Goal: Find specific page/section: Find specific page/section

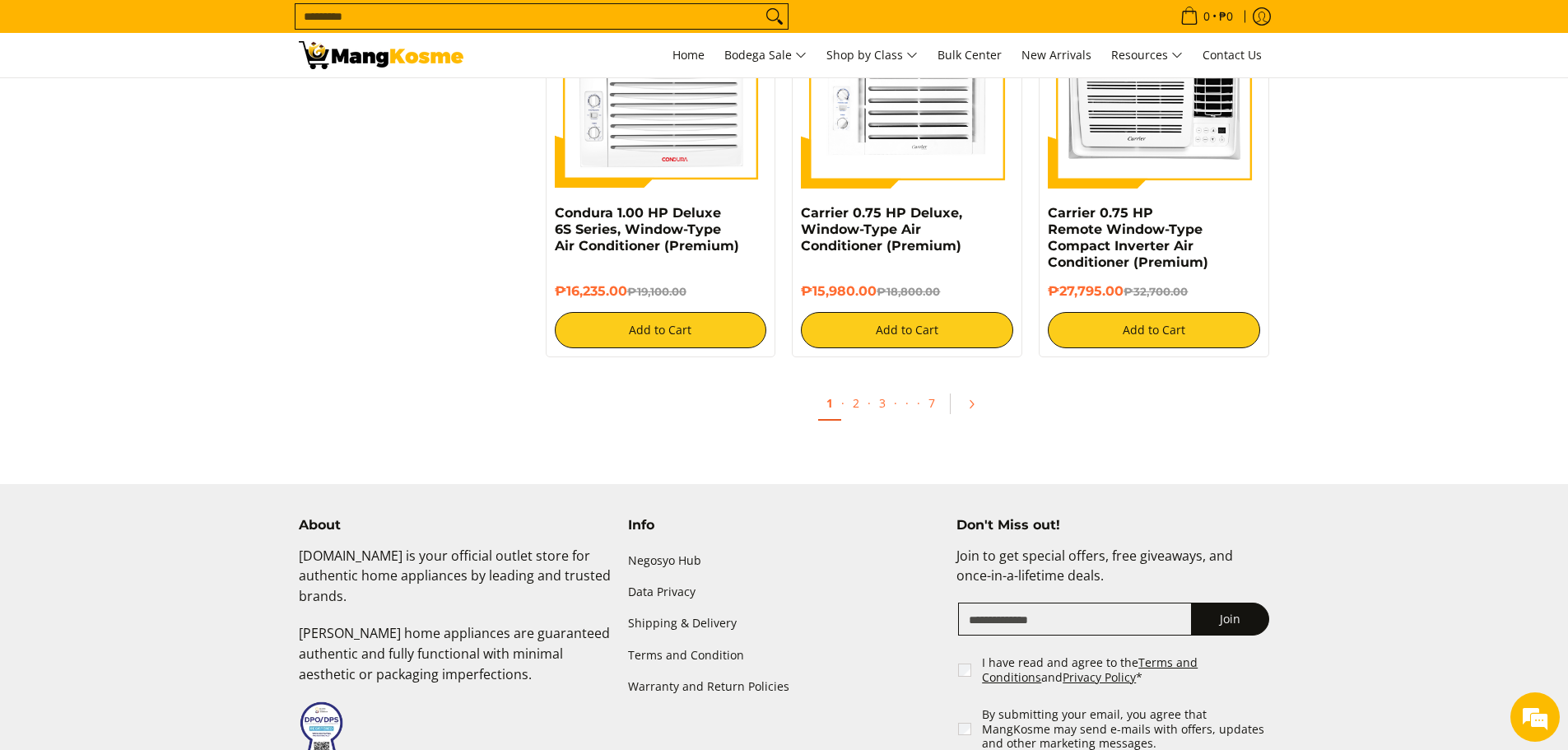
scroll to position [3294, 0]
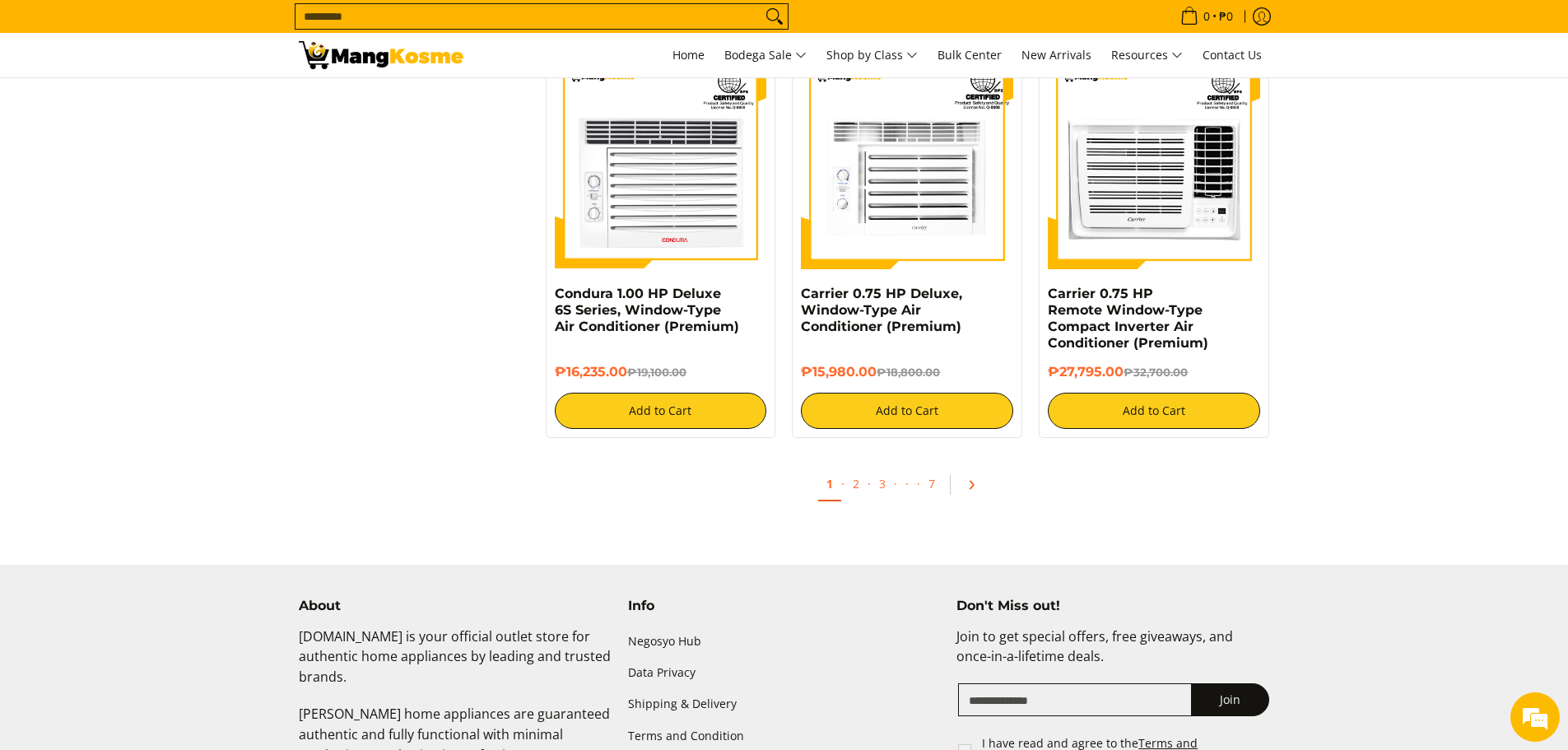
drag, startPoint x: 967, startPoint y: 484, endPoint x: 1022, endPoint y: 484, distance: 55.0
click at [966, 484] on icon "Pagination" at bounding box center [971, 485] width 12 height 12
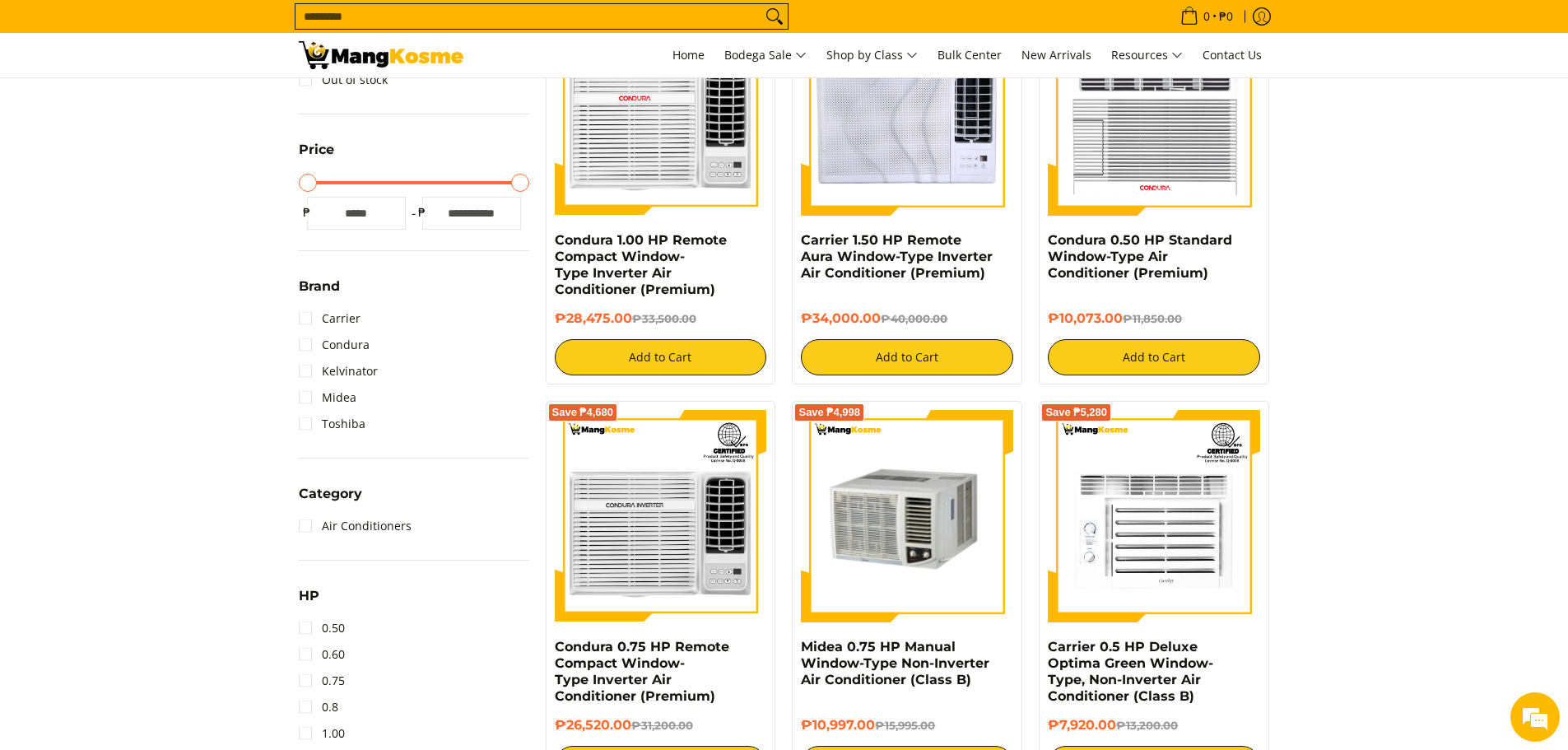
scroll to position [495, 0]
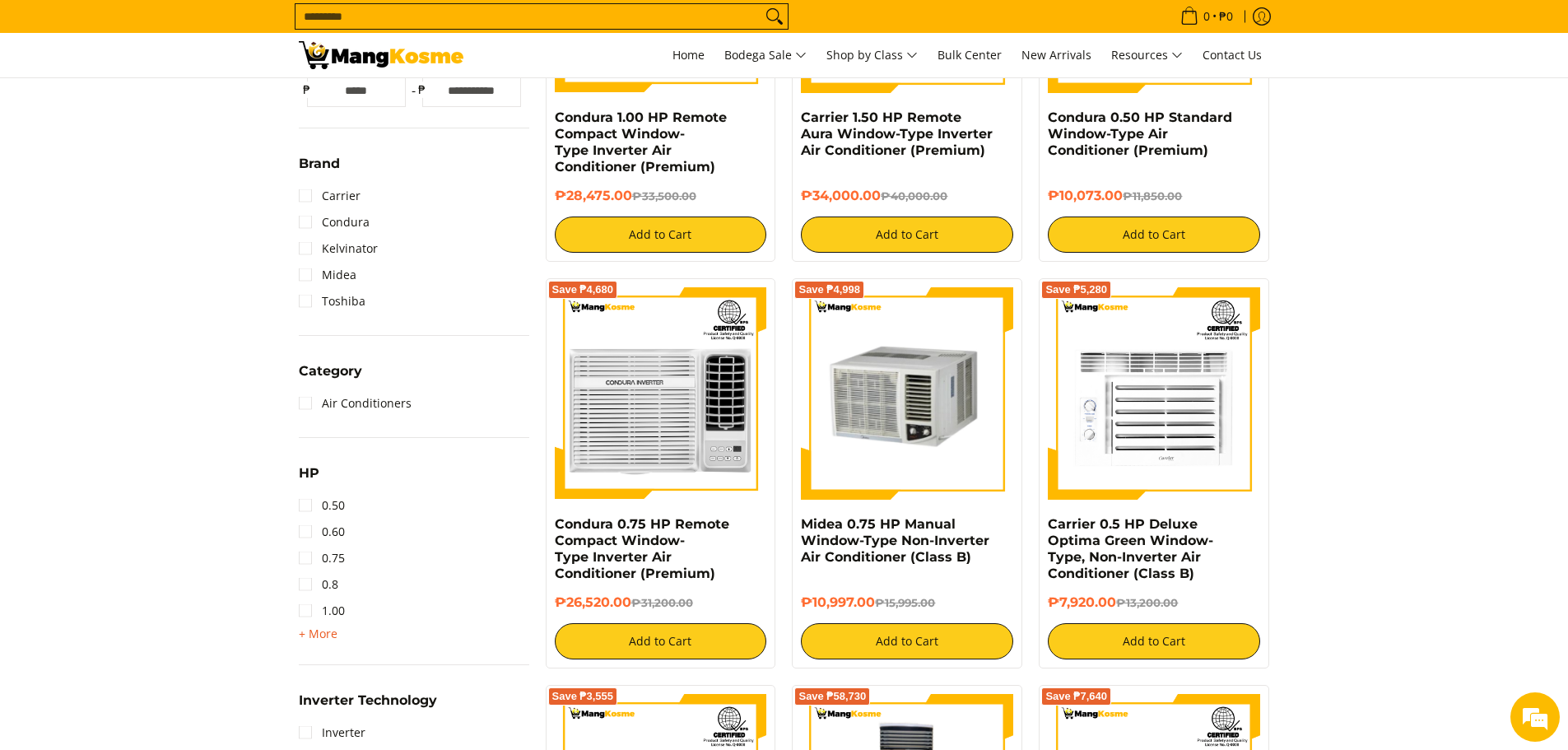
click at [317, 633] on span "+ More" at bounding box center [318, 635] width 39 height 14
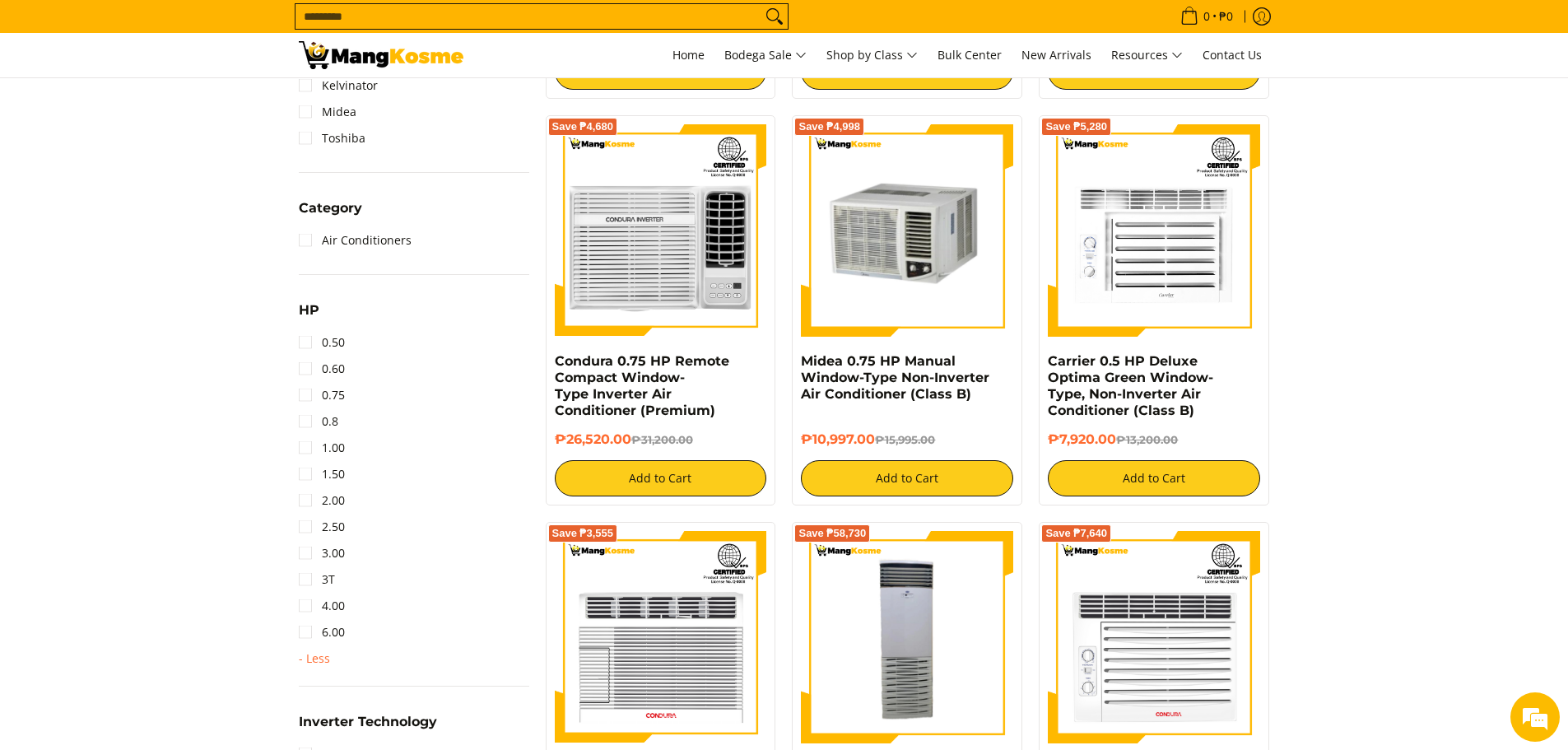
scroll to position [659, 0]
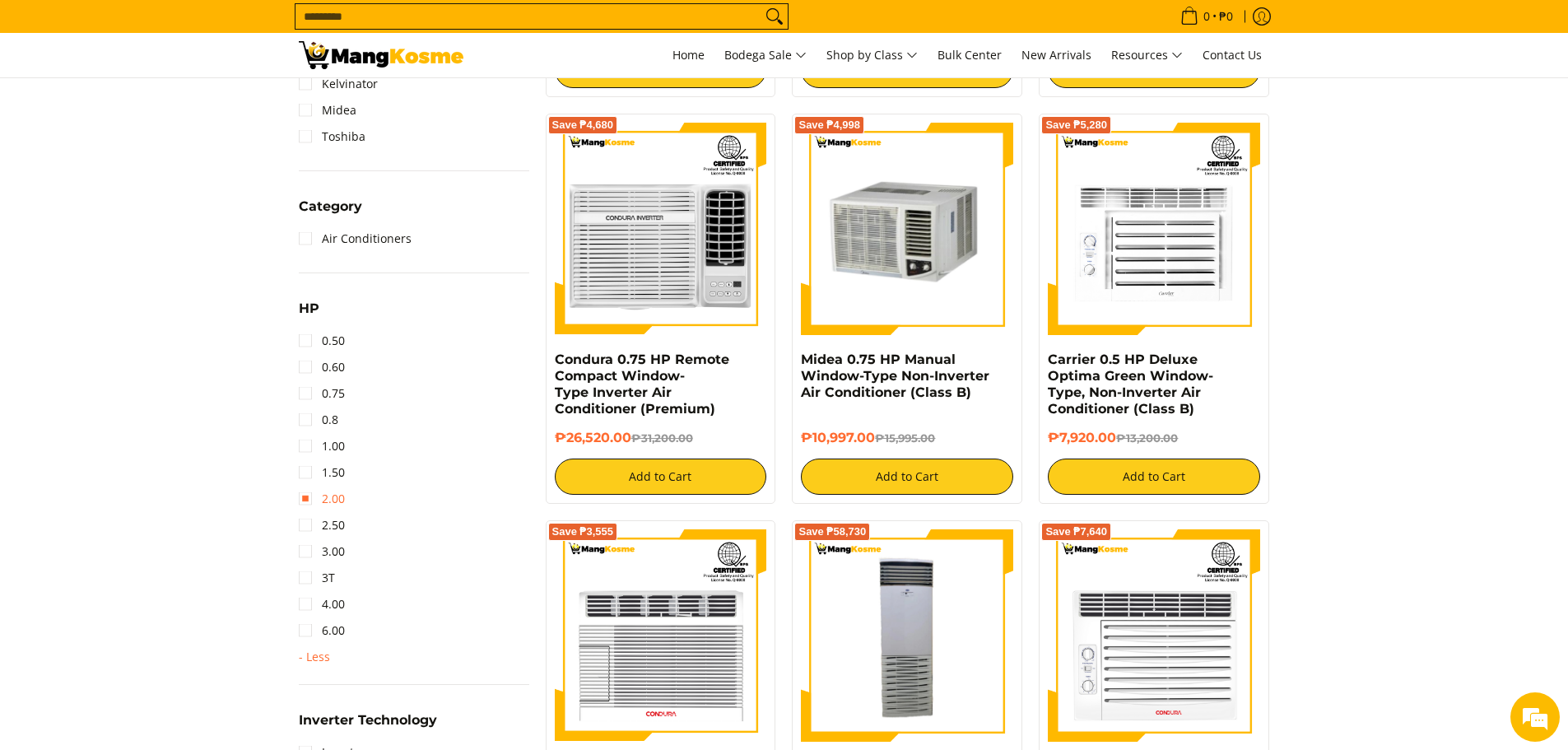
click at [301, 502] on link "2.00" at bounding box center [322, 498] width 46 height 26
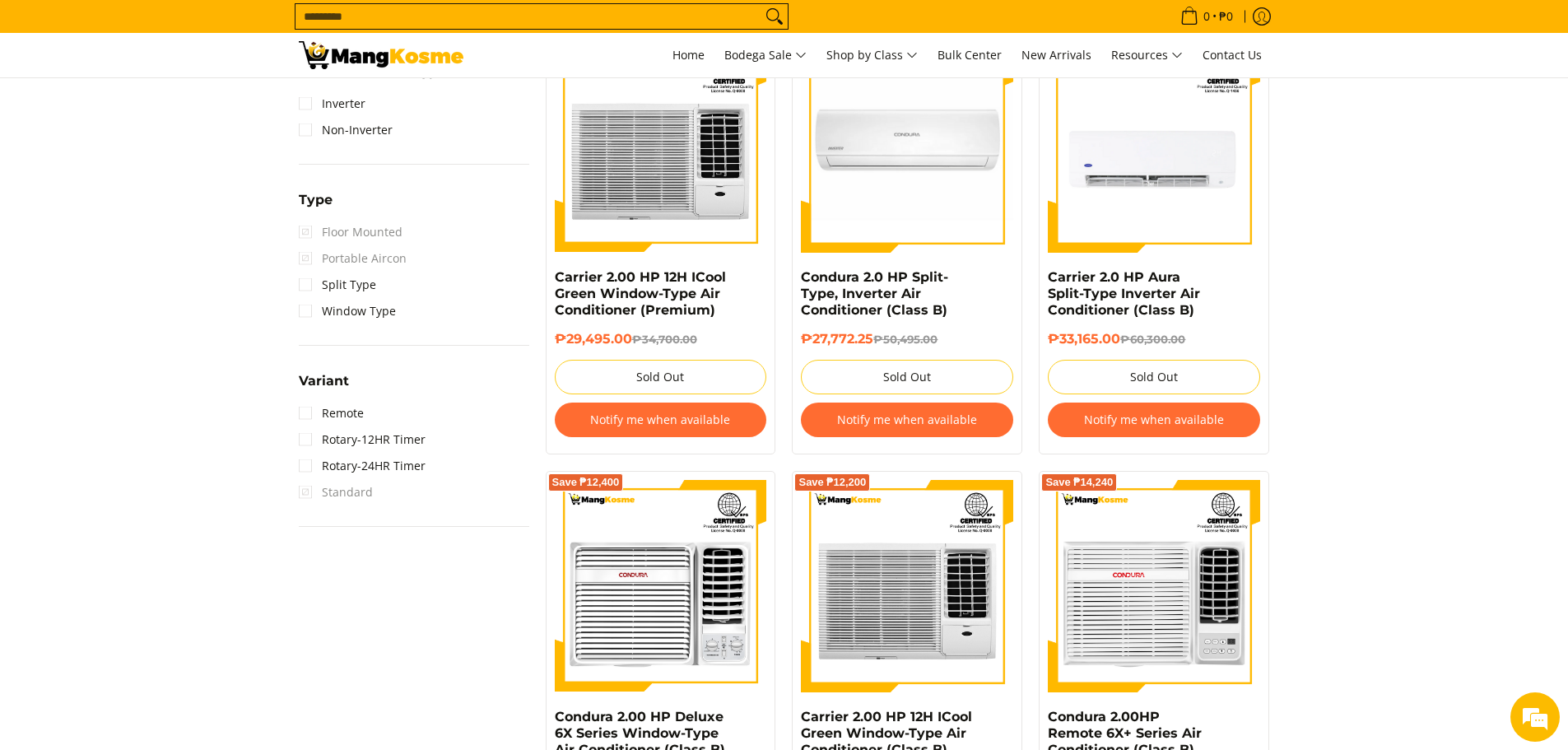
scroll to position [1125, 0]
